Goal: Information Seeking & Learning: Learn about a topic

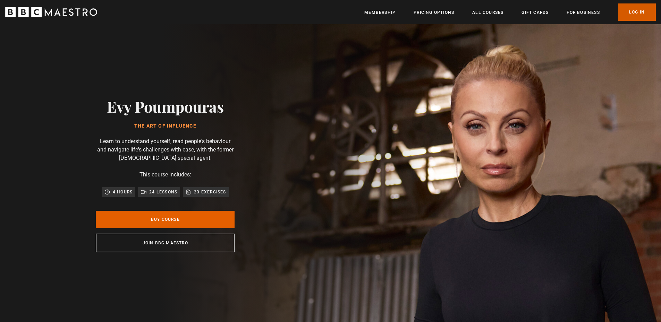
click at [626, 11] on link "Log In" at bounding box center [637, 11] width 38 height 17
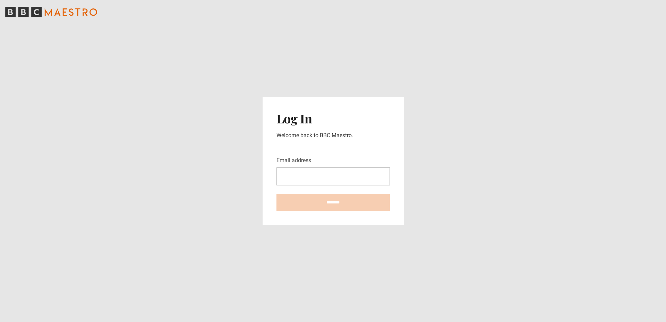
type input "**********"
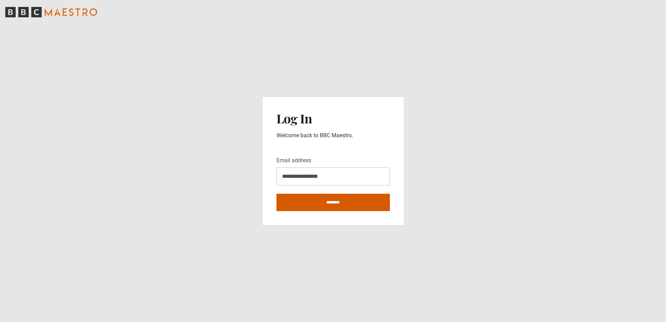
click at [328, 200] on input "********" at bounding box center [333, 202] width 113 height 17
type input "**********"
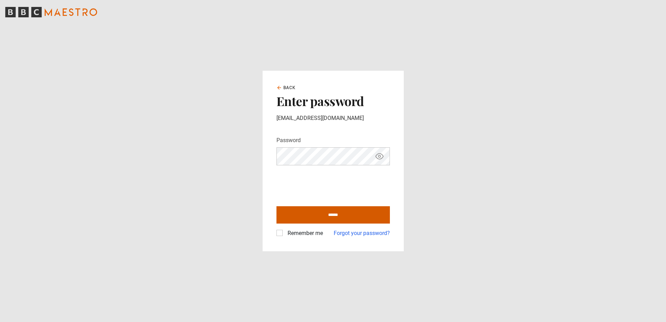
click at [312, 214] on input "******" at bounding box center [333, 214] width 113 height 17
type input "**********"
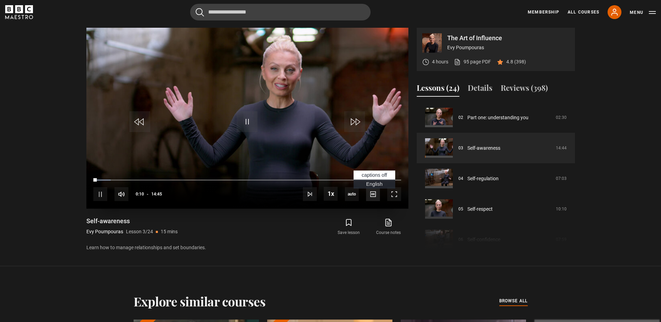
click at [372, 192] on span "Video Player" at bounding box center [373, 194] width 14 height 14
click at [370, 185] on span "English Captions" at bounding box center [374, 185] width 16 height 6
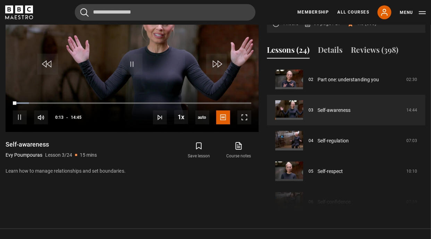
scroll to position [61, 0]
click at [67, 116] on div "56%" at bounding box center [64, 117] width 21 height 5
click at [74, 115] on div "71%" at bounding box center [74, 117] width 0 height 5
click at [76, 116] on div "78%" at bounding box center [76, 117] width 0 height 5
click at [78, 117] on div "86%" at bounding box center [78, 117] width 0 height 5
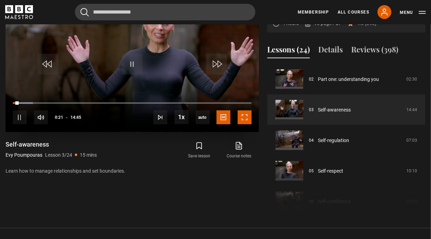
click at [246, 116] on span "Video Player" at bounding box center [245, 117] width 14 height 14
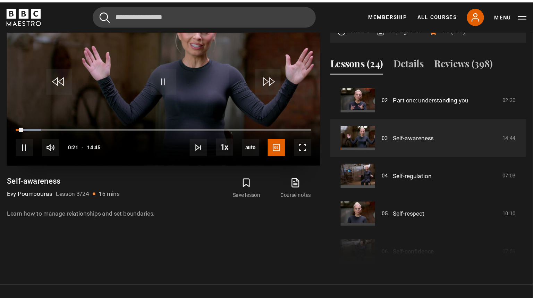
scroll to position [315, 0]
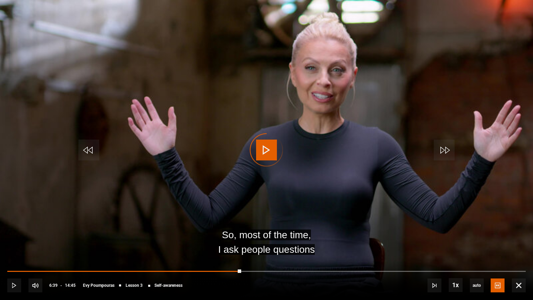
drag, startPoint x: 241, startPoint y: 272, endPoint x: 197, endPoint y: 269, distance: 44.5
click at [197, 269] on div "10s Skip Back 10 seconds Play 10s Skip Forward 10 seconds Loaded : 0.00% 05:37 …" at bounding box center [266, 280] width 533 height 39
click at [197, 269] on div "10s Skip Back 10 seconds Pause 10s Skip Forward 10 seconds Loaded : 0.00% 05:30…" at bounding box center [266, 280] width 533 height 39
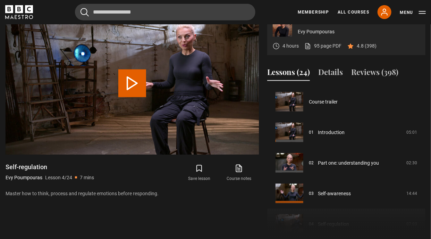
scroll to position [92, 0]
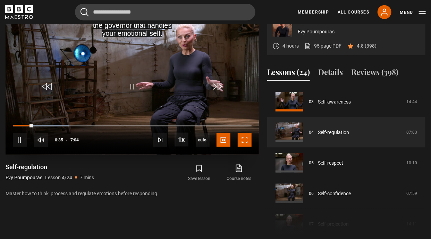
drag, startPoint x: 246, startPoint y: 137, endPoint x: 272, endPoint y: 188, distance: 57.0
click at [245, 137] on span "Video Player" at bounding box center [245, 140] width 14 height 14
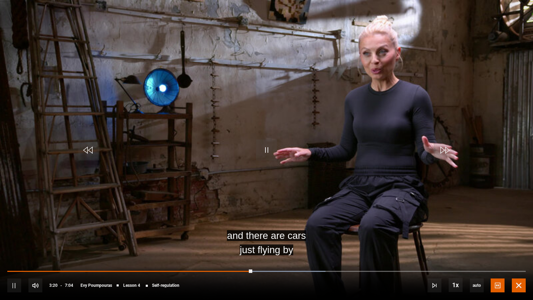
click at [516, 284] on span "Video Player" at bounding box center [519, 285] width 14 height 14
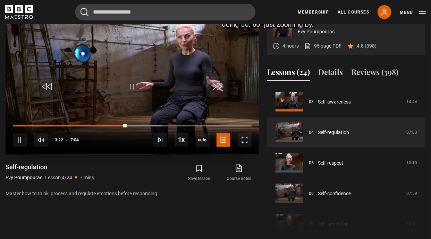
click at [91, 84] on video "Video Player" at bounding box center [132, 83] width 253 height 143
click at [130, 86] on span "Video Player" at bounding box center [132, 86] width 21 height 21
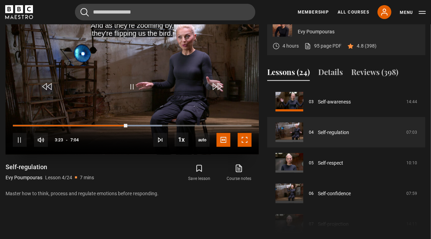
drag, startPoint x: 244, startPoint y: 137, endPoint x: 272, endPoint y: 187, distance: 57.5
click at [245, 137] on span "Video Player" at bounding box center [245, 140] width 14 height 14
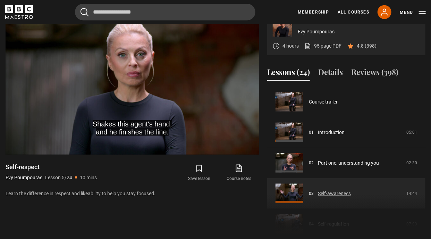
click at [343, 192] on link "Self-awareness" at bounding box center [334, 193] width 33 height 7
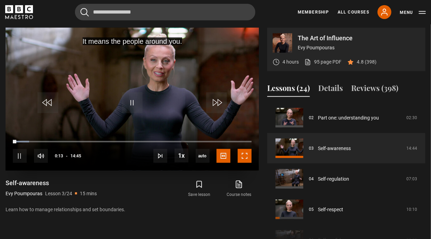
click at [246, 158] on span "Video Player" at bounding box center [245, 156] width 14 height 14
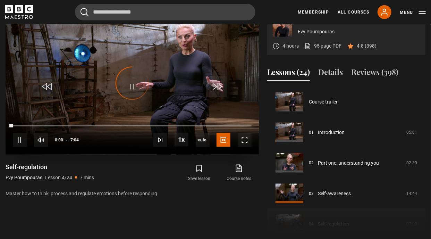
scroll to position [92, 0]
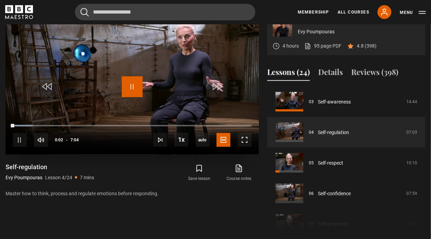
click at [129, 88] on span "Video Player" at bounding box center [132, 86] width 21 height 21
click at [242, 140] on span "Video Player" at bounding box center [245, 140] width 14 height 14
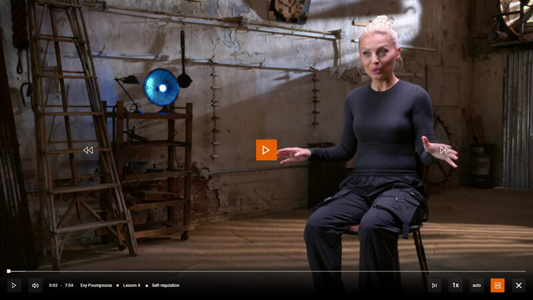
click at [260, 153] on span "Video Player" at bounding box center [266, 150] width 21 height 21
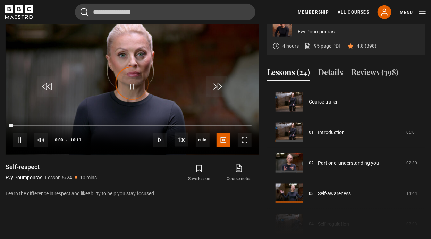
scroll to position [122, 0]
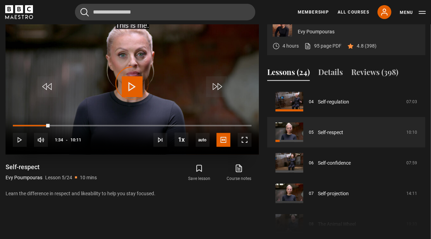
drag, startPoint x: 50, startPoint y: 126, endPoint x: 23, endPoint y: 126, distance: 27.1
click at [23, 126] on div "10s Skip Back 10 seconds Play 10s Skip Forward 10 seconds Loaded : 0.00% 00:36 …" at bounding box center [132, 135] width 253 height 39
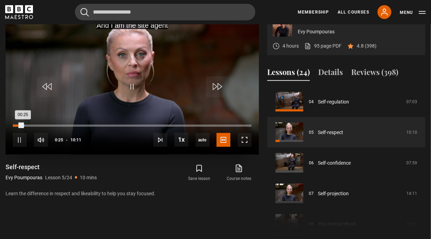
click at [22, 125] on div "00:25" at bounding box center [18, 126] width 10 height 2
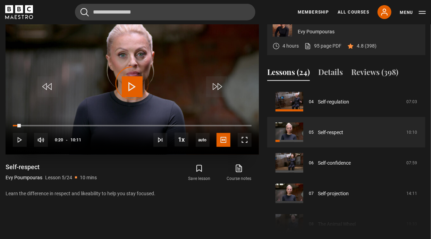
drag, startPoint x: 21, startPoint y: 124, endPoint x: 6, endPoint y: 126, distance: 15.5
click at [6, 126] on div "10s Skip Back 10 seconds Play 10s Skip Forward 10 seconds Loaded : 0.00% 00:00 …" at bounding box center [132, 135] width 253 height 39
drag, startPoint x: 17, startPoint y: 126, endPoint x: 12, endPoint y: 125, distance: 4.9
click at [12, 125] on div "10s Skip Back 10 seconds Play 10s Skip Forward 10 seconds Loaded : 0.00% 00:01 …" at bounding box center [132, 135] width 253 height 39
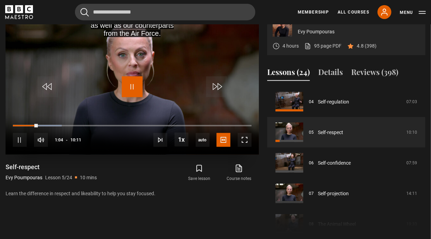
click at [133, 86] on span "Video Player" at bounding box center [132, 86] width 21 height 21
click at [130, 89] on span "Video Player" at bounding box center [132, 86] width 21 height 21
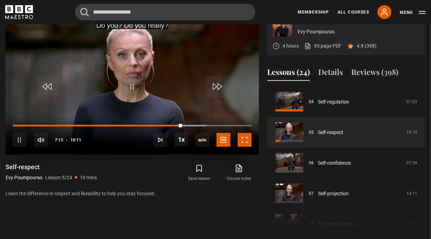
drag, startPoint x: 245, startPoint y: 142, endPoint x: 272, endPoint y: 193, distance: 57.1
click at [245, 142] on span "Video Player" at bounding box center [245, 140] width 14 height 14
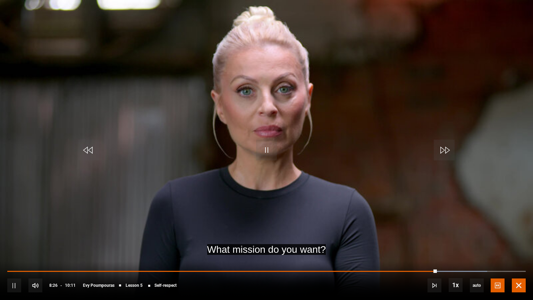
click at [431, 238] on span "Video Player" at bounding box center [519, 285] width 14 height 14
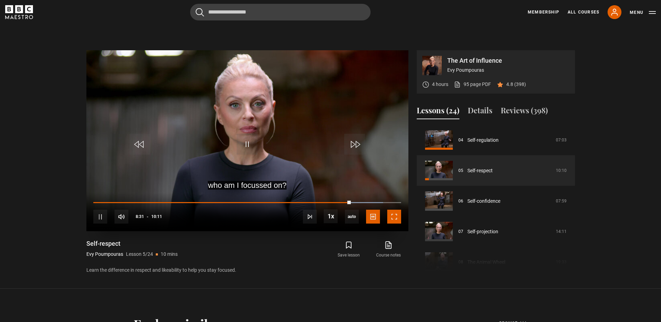
click at [391, 215] on span "Video Player" at bounding box center [394, 217] width 14 height 14
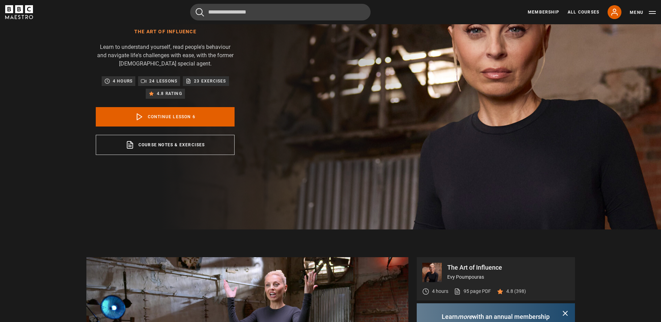
scroll to position [378, 0]
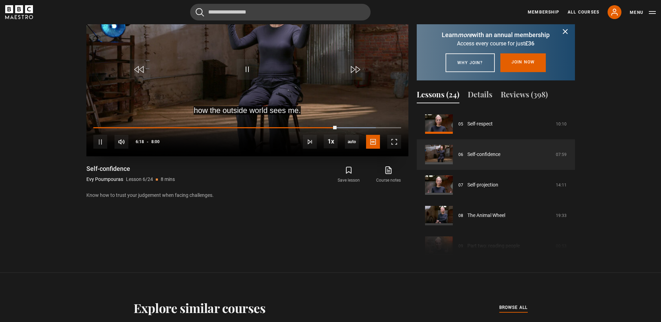
click at [197, 126] on div "10s Skip Back 10 seconds Pause 10s Skip Forward 10 seconds Loaded : 91.76% 6:19…" at bounding box center [247, 137] width 322 height 39
click at [197, 126] on div "10s Skip Back 10 seconds Pause 10s Skip Forward 10 seconds Loaded : 91.76% 6:20…" at bounding box center [247, 137] width 322 height 39
drag, startPoint x: 334, startPoint y: 127, endPoint x: 220, endPoint y: 120, distance: 114.4
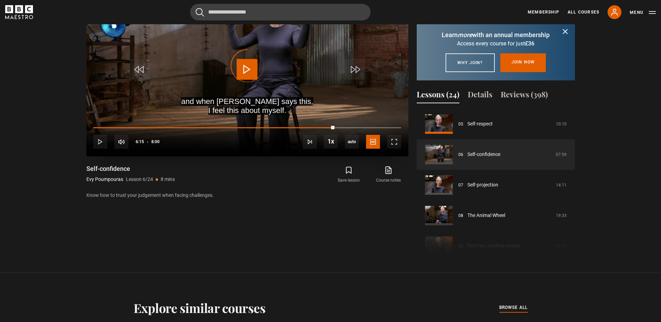
click at [220, 120] on div "10s Skip Back 10 seconds Play 10s Skip Forward 10 seconds Loaded : 0.00% 6:15 6…" at bounding box center [247, 137] width 322 height 39
drag, startPoint x: 220, startPoint y: 127, endPoint x: 122, endPoint y: 123, distance: 98.3
click at [122, 123] on div "10s Skip Back 10 seconds Play 10s Skip Forward 10 seconds Loaded : 0.00% 3:16 3…" at bounding box center [247, 137] width 322 height 39
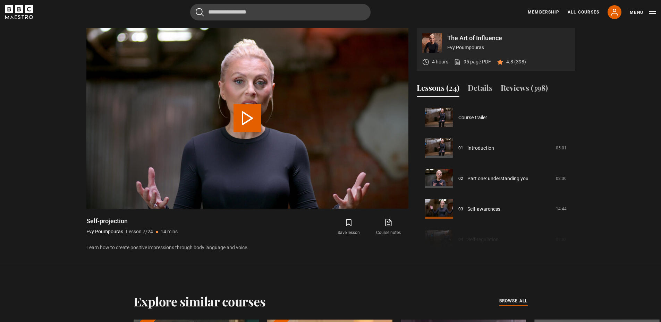
scroll to position [183, 0]
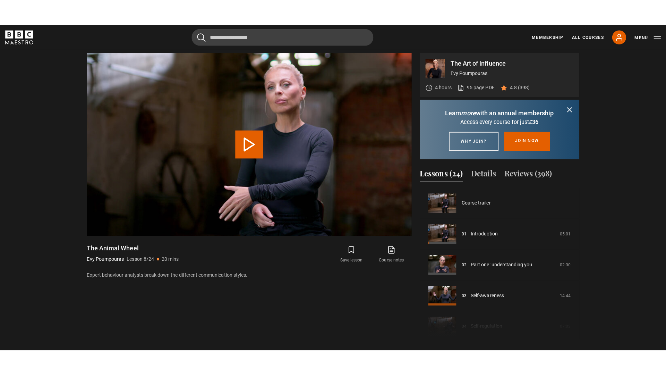
scroll to position [214, 0]
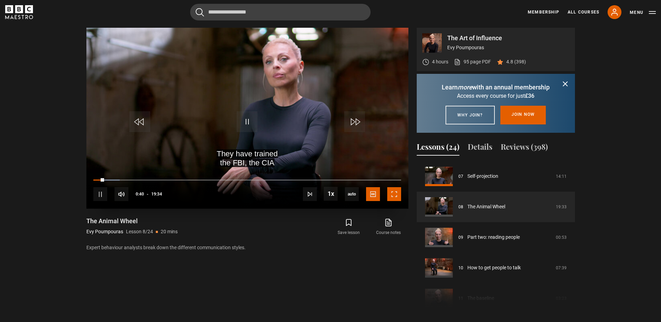
click at [397, 197] on span "Video Player" at bounding box center [394, 194] width 14 height 14
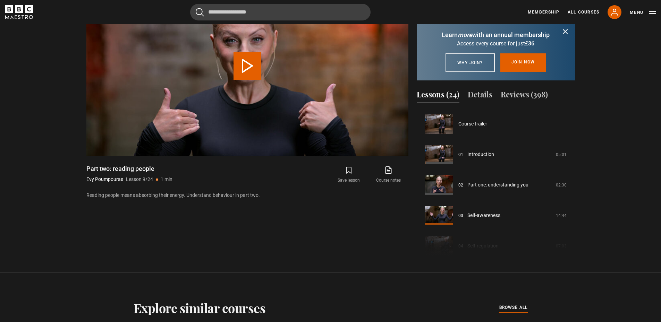
scroll to position [244, 0]
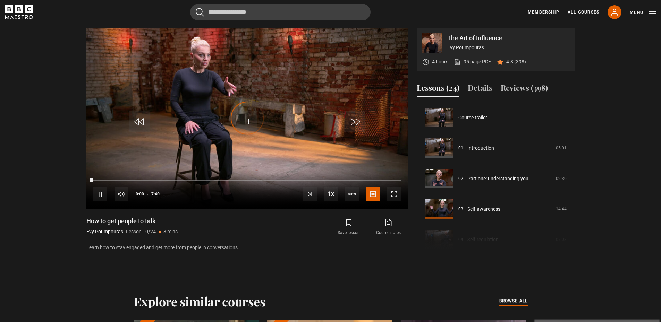
scroll to position [275, 0]
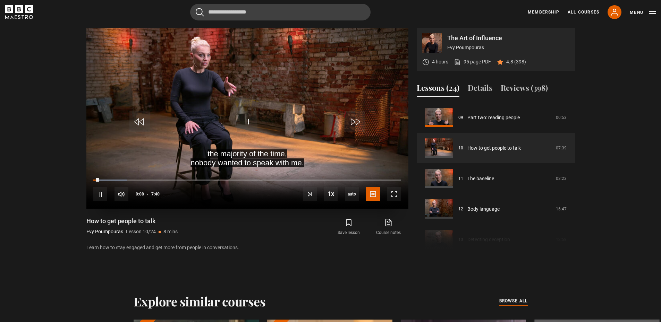
click at [239, 132] on video "Video Player" at bounding box center [247, 118] width 322 height 181
click at [251, 126] on span "Video Player" at bounding box center [247, 121] width 21 height 21
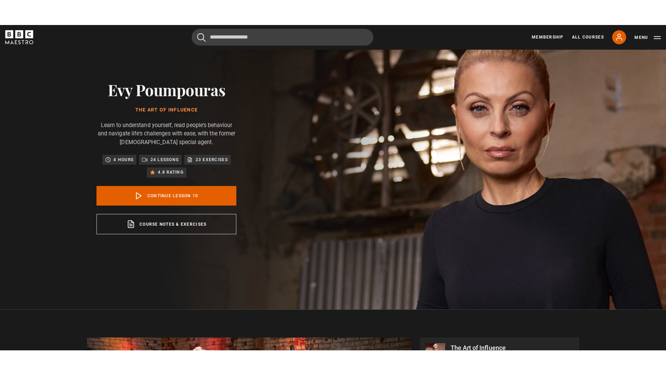
scroll to position [326, 0]
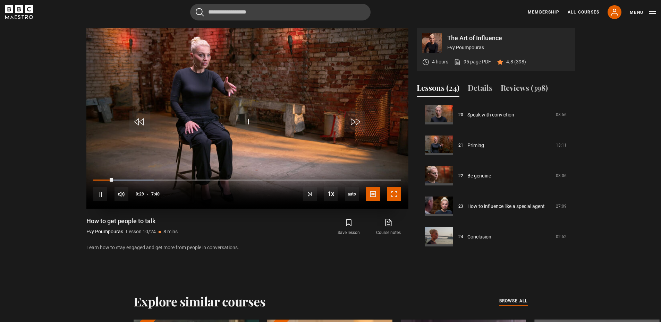
click at [396, 197] on span "Video Player" at bounding box center [394, 194] width 14 height 14
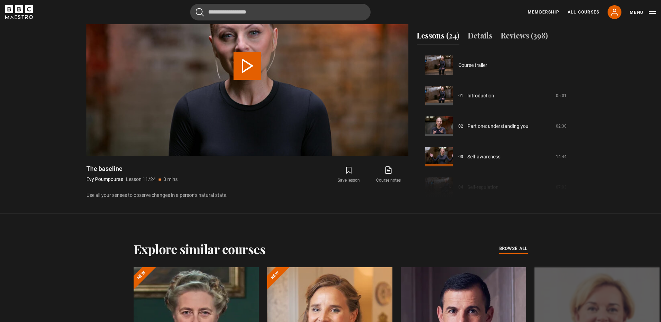
scroll to position [305, 0]
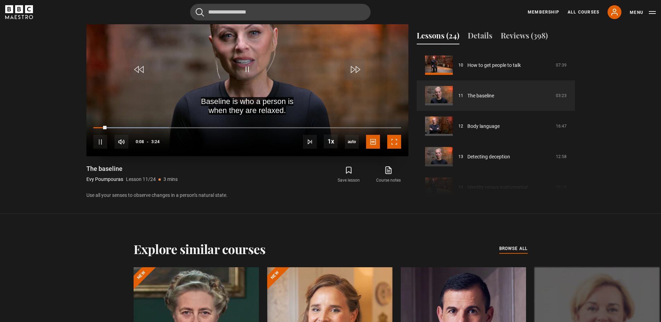
click at [392, 145] on span "Video Player" at bounding box center [394, 142] width 14 height 14
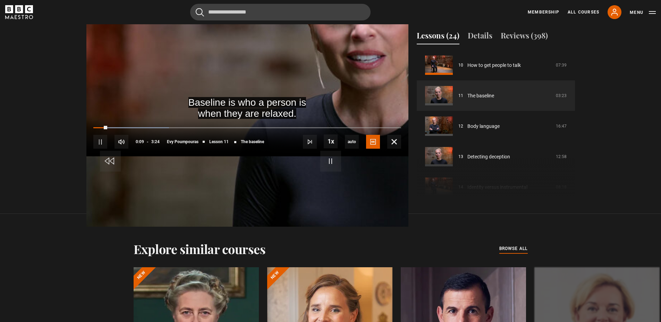
scroll to position [354, 0]
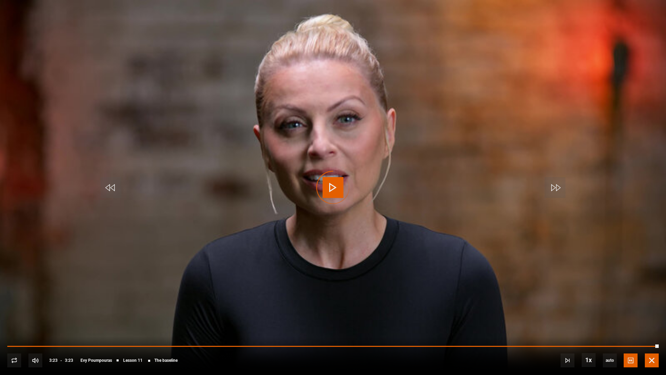
click at [431, 238] on span "Video Player" at bounding box center [652, 360] width 14 height 14
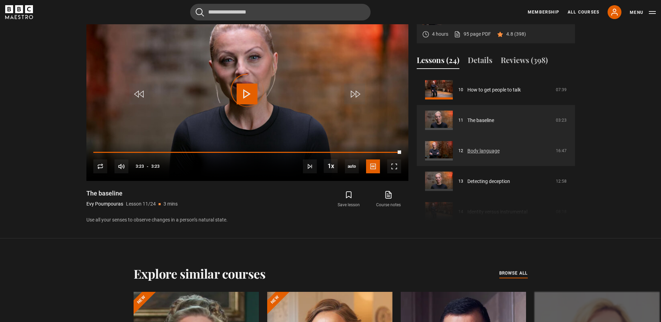
click at [431, 150] on link "Body language" at bounding box center [483, 150] width 32 height 7
click at [431, 151] on link "Body language" at bounding box center [483, 150] width 32 height 7
